Goal: Find specific page/section: Find specific page/section

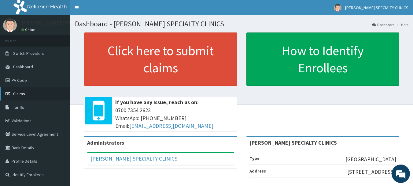
click at [20, 91] on span "Claims" at bounding box center [19, 94] width 12 height 6
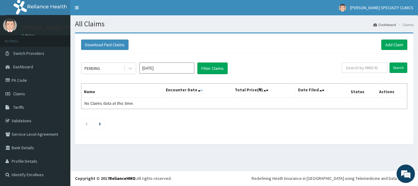
click at [203, 90] on icon at bounding box center [201, 90] width 2 height 4
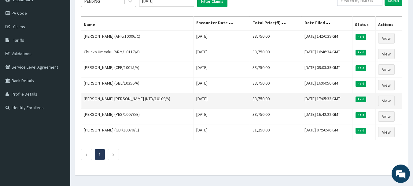
scroll to position [52, 0]
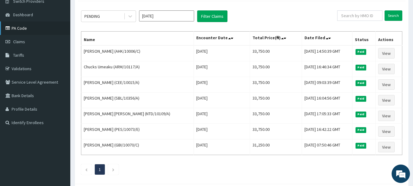
click at [21, 25] on link "PA Code" at bounding box center [35, 27] width 70 height 13
